Goal: Transaction & Acquisition: Subscribe to service/newsletter

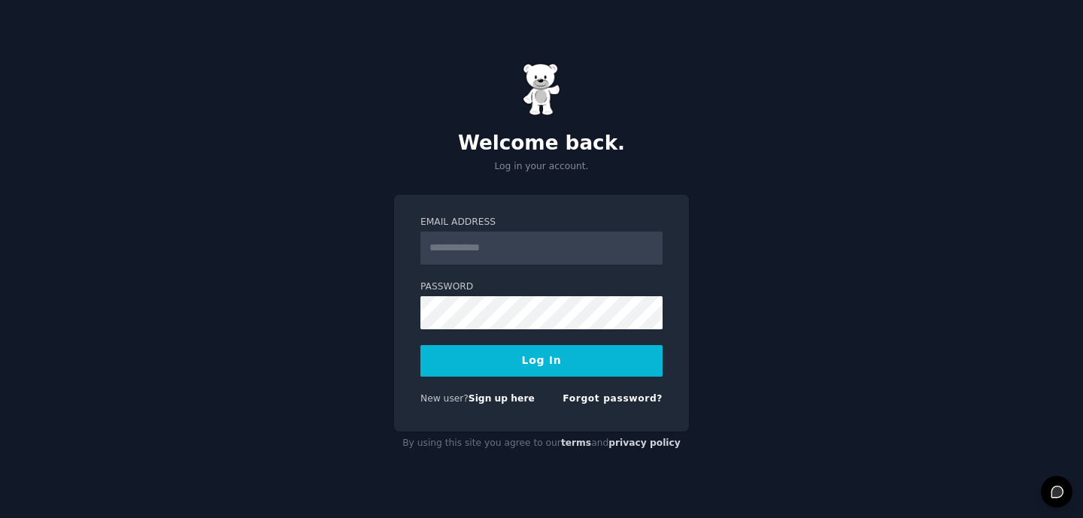
click at [470, 251] on input "Email Address" at bounding box center [541, 248] width 242 height 33
type input "**********"
click at [546, 354] on button "Log In" at bounding box center [541, 361] width 242 height 32
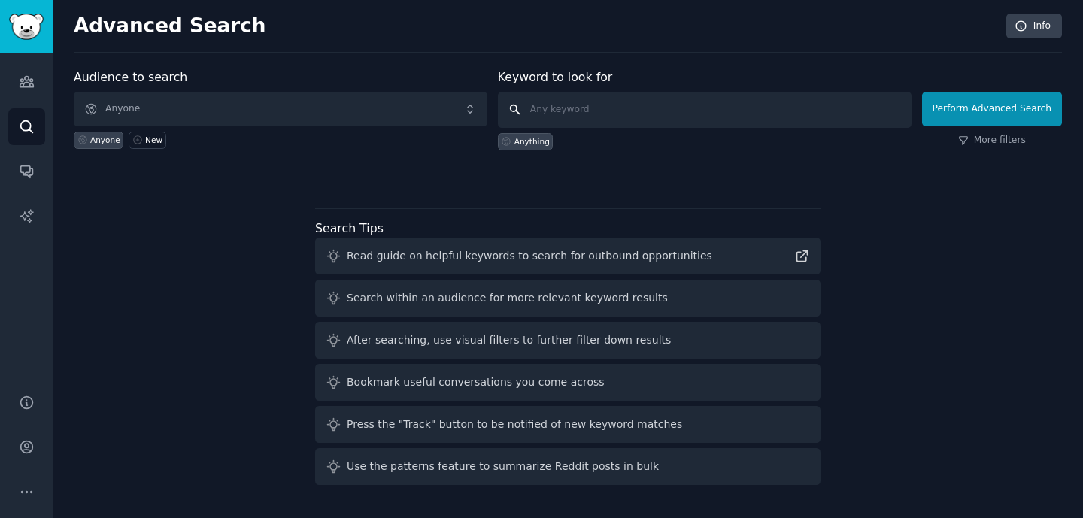
click at [572, 118] on input "text" at bounding box center [704, 110] width 413 height 36
type input "loyalty app"
click at [996, 103] on button "Perform Advanced Search" at bounding box center [992, 109] width 140 height 35
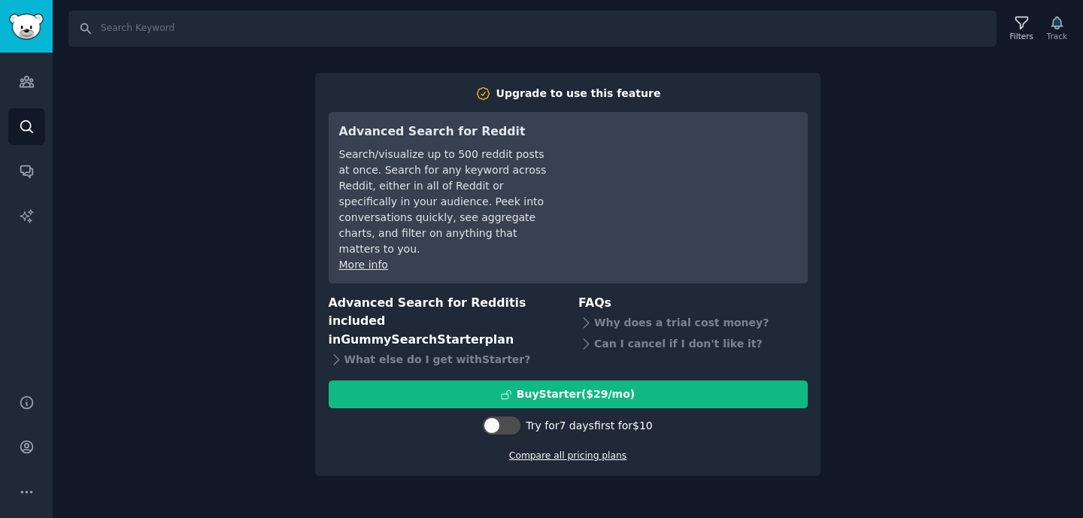
click at [588, 450] on link "Compare all pricing plans" at bounding box center [567, 455] width 117 height 11
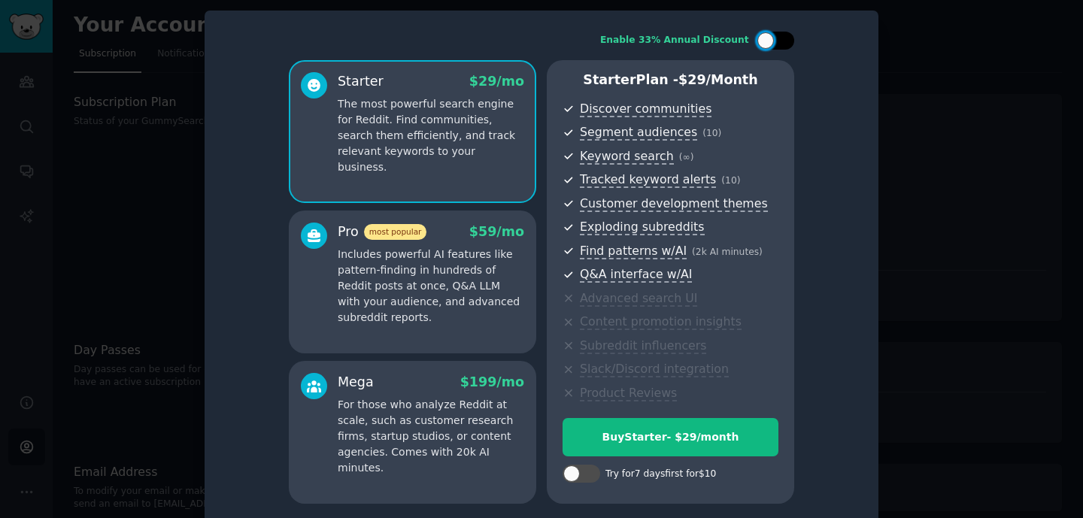
click at [783, 39] on div at bounding box center [783, 41] width 8 height 8
click at [763, 42] on icon at bounding box center [766, 41] width 8 height 8
checkbox input "false"
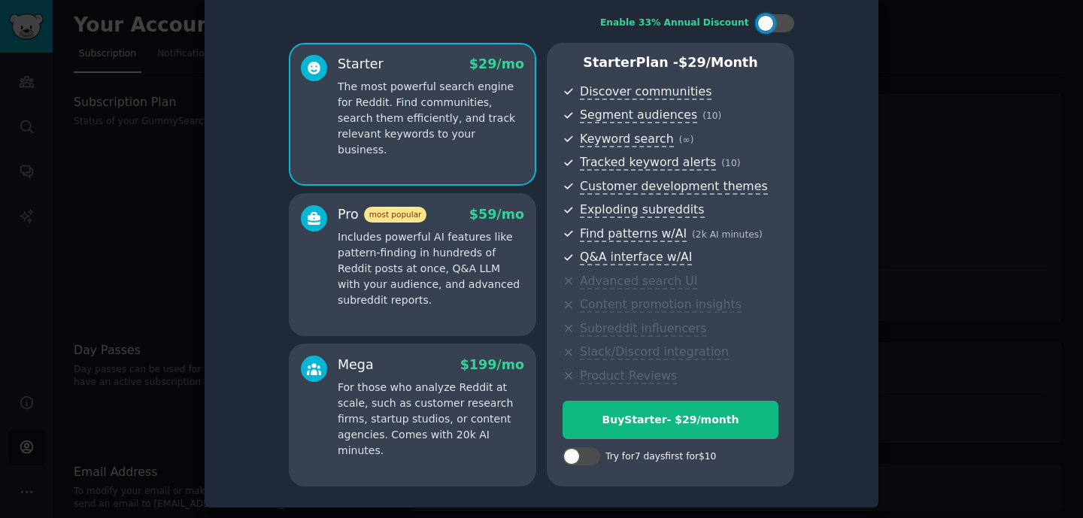
click at [489, 241] on p "Includes powerful AI features like pattern-finding in hundreds of Reddit posts …" at bounding box center [431, 268] width 186 height 79
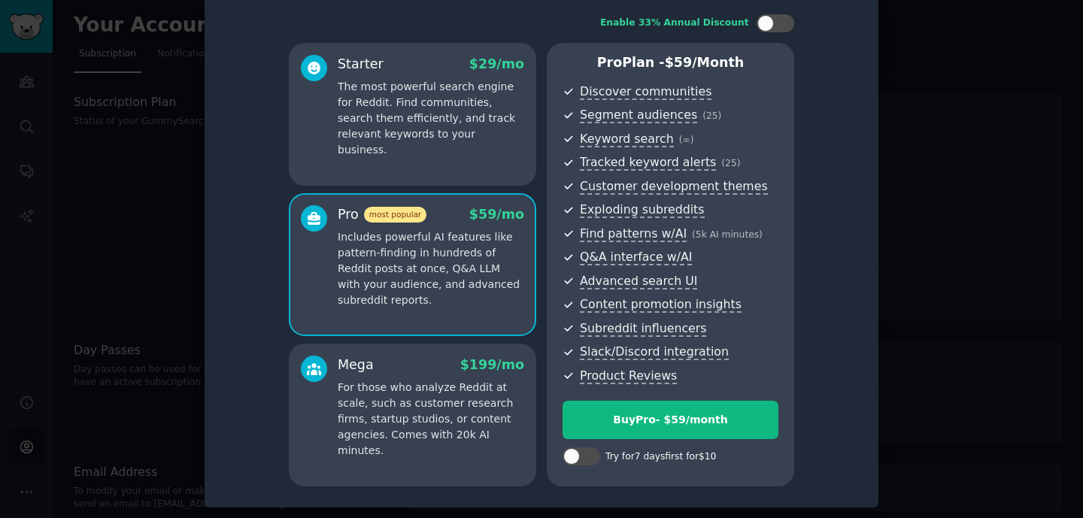
click at [450, 403] on p "For those who analyze Reddit at scale, such as customer research firms, startup…" at bounding box center [431, 419] width 186 height 79
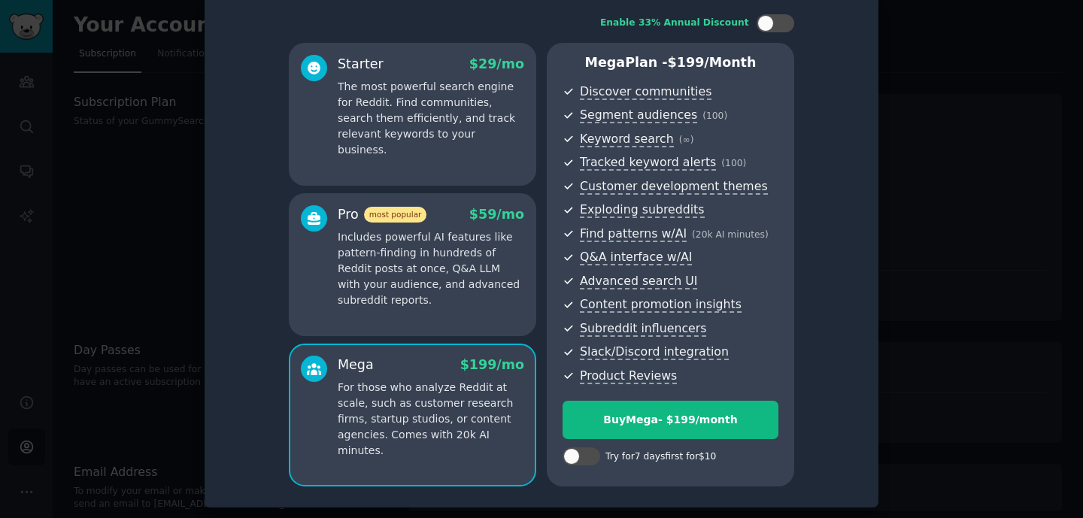
click at [407, 307] on div "Pro most popular $ 59 /mo Includes powerful AI features like pattern-finding in…" at bounding box center [412, 264] width 247 height 143
